Goal: Task Accomplishment & Management: Manage account settings

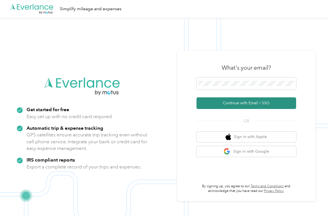
click at [221, 105] on button "Continue with Email / SSO" at bounding box center [246, 103] width 100 height 12
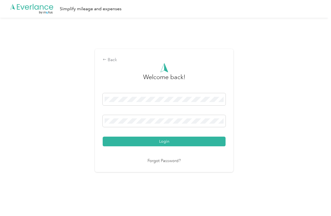
click at [165, 141] on button "Login" at bounding box center [164, 142] width 123 height 10
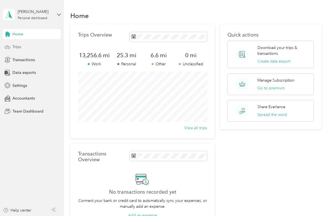
click at [16, 47] on span "Trips" at bounding box center [16, 47] width 9 height 6
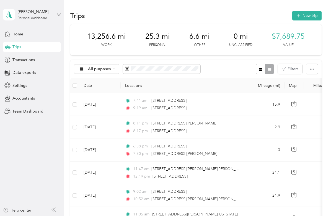
click at [216, 68] on div "All purposes Filters" at bounding box center [195, 69] width 251 height 18
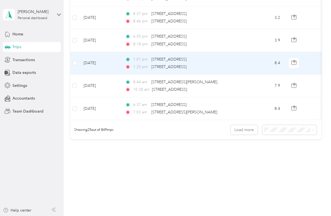
scroll to position [543, 0]
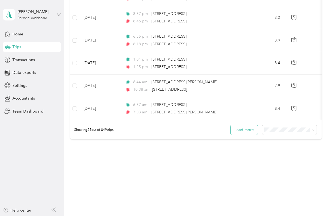
click at [249, 131] on button "Load more" at bounding box center [244, 130] width 27 height 10
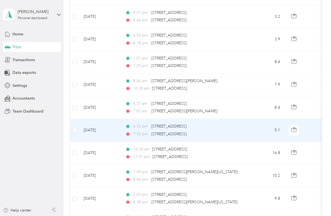
click at [245, 130] on td "6:32 pm [STREET_ADDRESS] 7:32 pm [STREET_ADDRESS]" at bounding box center [184, 130] width 127 height 23
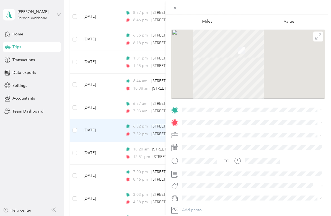
scroll to position [27, 0]
click at [153, 139] on div "Trip details Save This trip cannot be edited because it is either under review,…" at bounding box center [165, 108] width 331 height 216
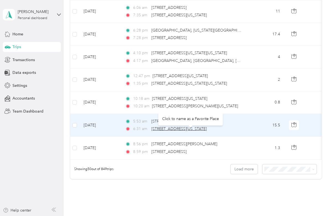
scroll to position [1073, 0]
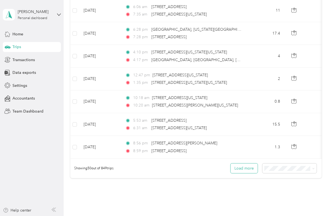
click at [244, 169] on button "Load more" at bounding box center [244, 169] width 27 height 10
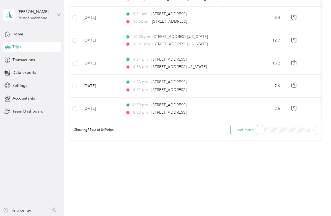
scroll to position [1681, 0]
click at [247, 133] on button "Load more" at bounding box center [244, 130] width 27 height 10
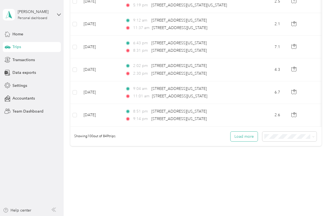
scroll to position [2245, 0]
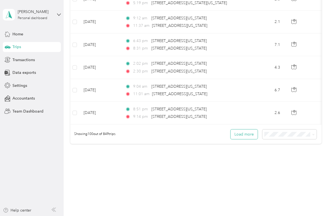
click at [245, 135] on button "Load more" at bounding box center [244, 135] width 27 height 10
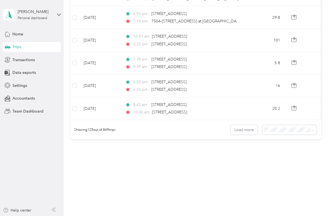
scroll to position [2819, 0]
click at [245, 128] on button "Load more" at bounding box center [244, 130] width 27 height 10
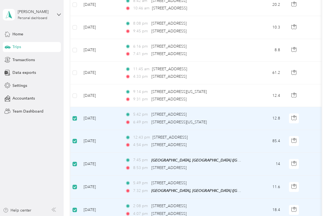
scroll to position [2919, 0]
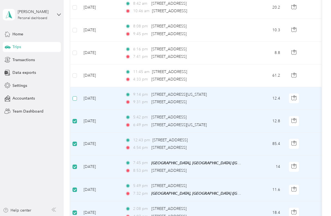
click at [76, 98] on span at bounding box center [75, 98] width 4 height 4
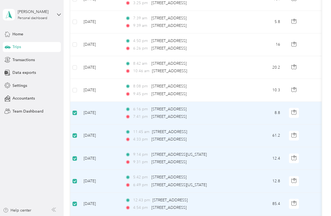
scroll to position [2856, 0]
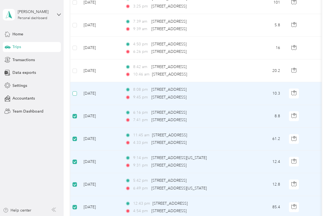
click at [75, 94] on span at bounding box center [75, 93] width 4 height 4
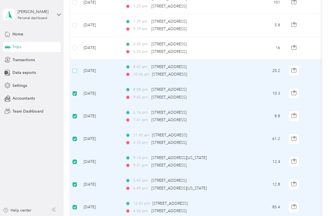
click at [75, 72] on span at bounding box center [75, 71] width 4 height 4
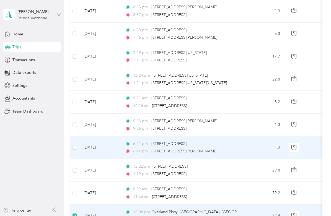
scroll to position [2574, 0]
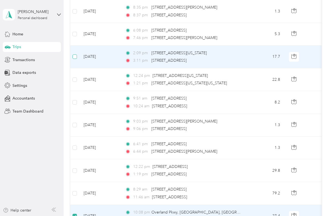
click at [75, 58] on span at bounding box center [75, 57] width 4 height 4
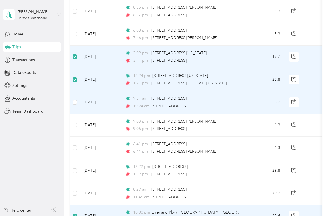
click at [77, 103] on td at bounding box center [74, 102] width 9 height 23
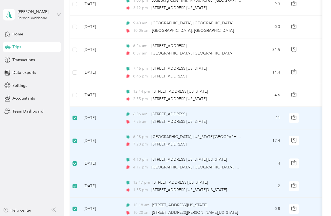
scroll to position [964, 0]
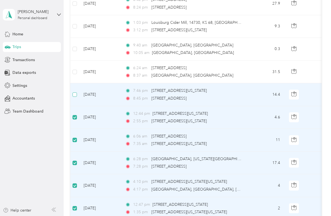
click at [75, 96] on span at bounding box center [75, 94] width 4 height 4
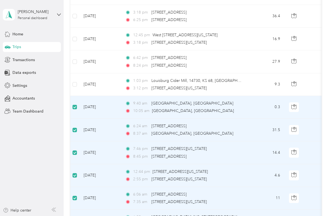
scroll to position [881, 0]
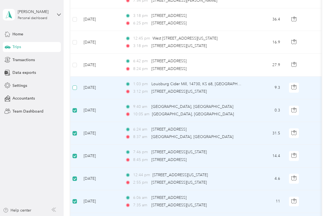
click at [77, 88] on span at bounding box center [75, 88] width 4 height 4
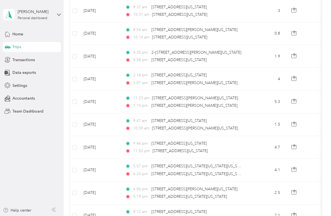
scroll to position [2051, 0]
